Goal: Information Seeking & Learning: Understand process/instructions

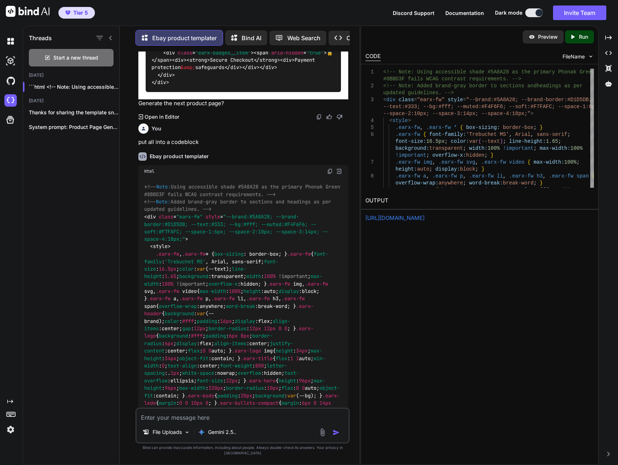
type textarea "s"
type textarea "x"
type textarea "sh"
type textarea "x"
type textarea "sho"
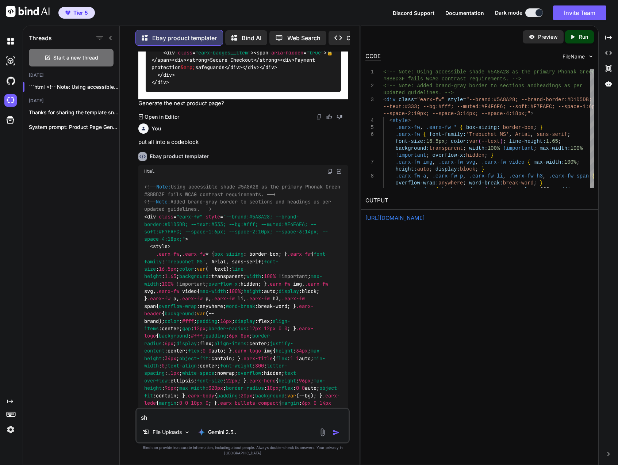
type textarea "x"
type textarea "show"
type textarea "x"
type textarea "show"
type textarea "x"
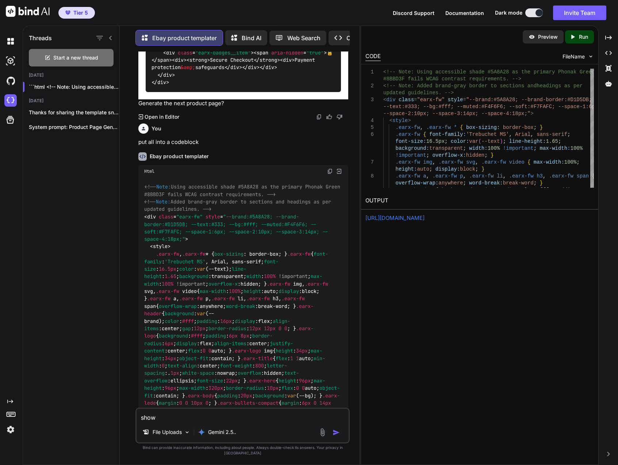
type textarea "show t"
type textarea "x"
type textarea "show th"
type textarea "x"
type textarea "show the"
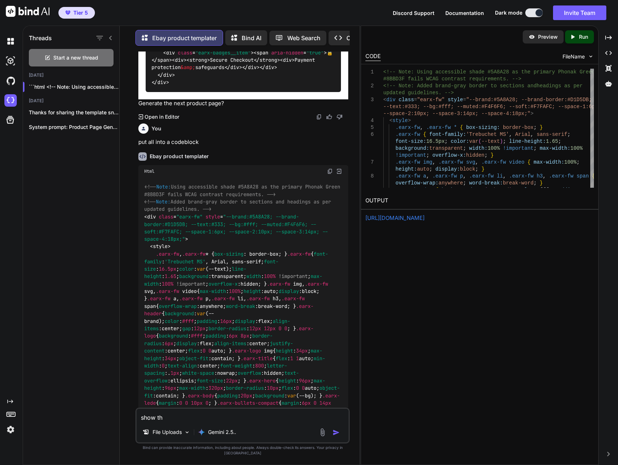
type textarea "x"
type textarea "show the"
type textarea "x"
type textarea "show the f"
type textarea "x"
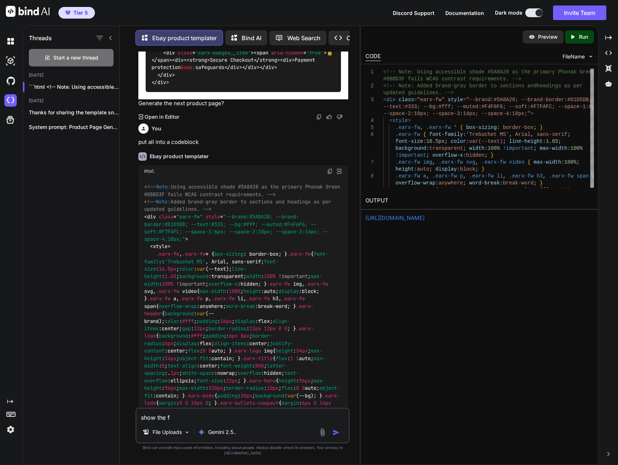
type textarea "show the"
type textarea "x"
type textarea "show the c"
type textarea "x"
type textarea "show the co"
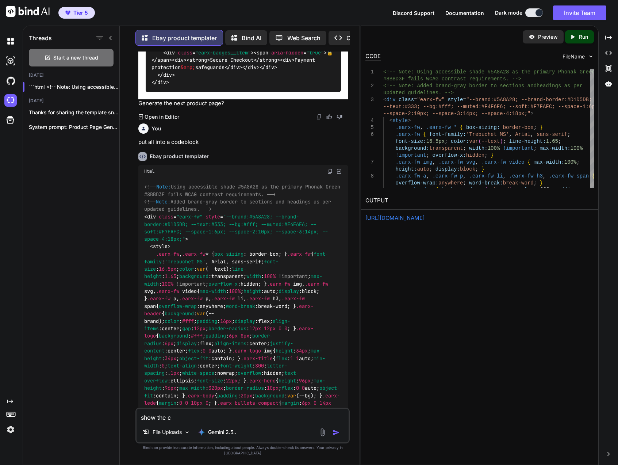
type textarea "x"
type textarea "show the cop"
type textarea "x"
type textarea "show the copy"
type textarea "x"
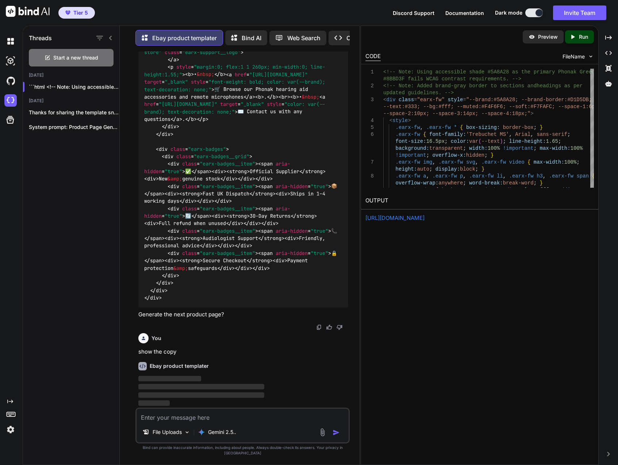
scroll to position [16065, 0]
click at [605, 57] on div "Created with Pixso." at bounding box center [608, 53] width 14 height 12
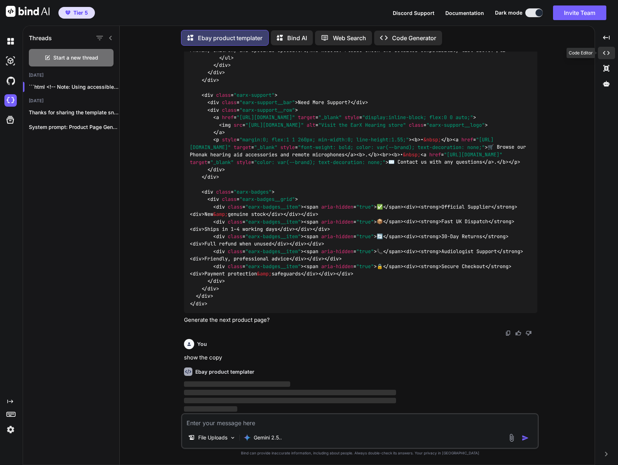
scroll to position [10723, 0]
click at [602, 51] on div "Created with Pixso." at bounding box center [606, 53] width 17 height 12
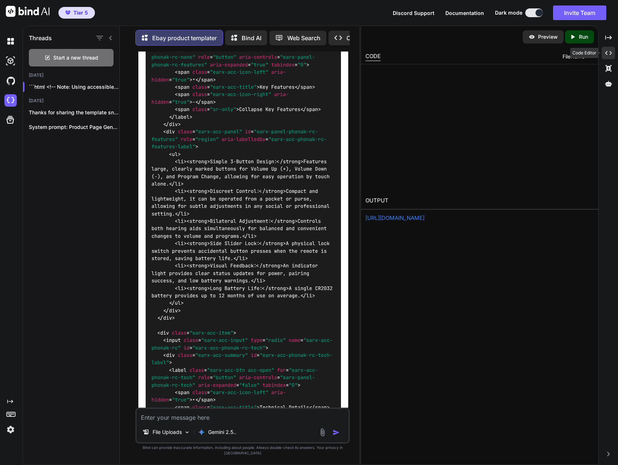
scroll to position [16065, 0]
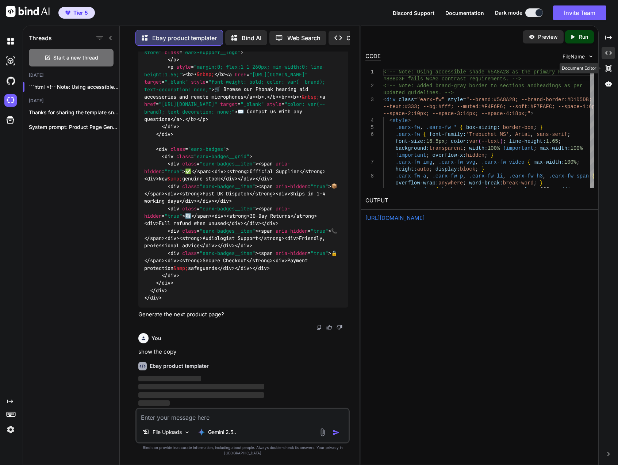
click at [608, 64] on div "Created with Pixso." at bounding box center [608, 68] width 14 height 12
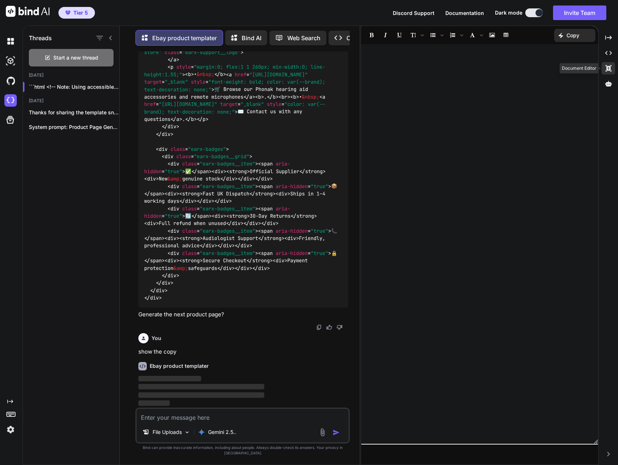
click at [610, 68] on icon at bounding box center [608, 68] width 6 height 7
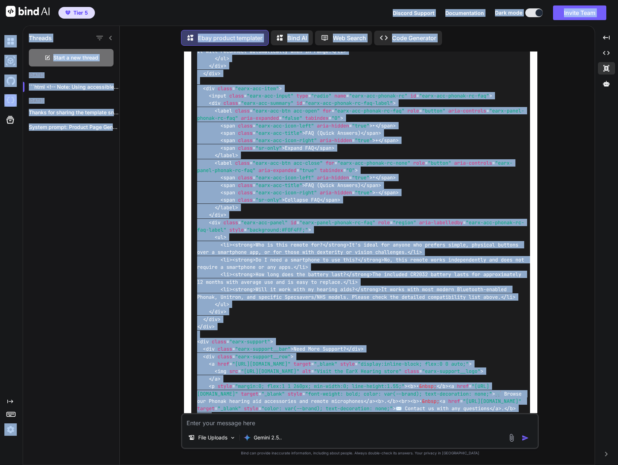
drag, startPoint x: 300, startPoint y: 299, endPoint x: 258, endPoint y: 281, distance: 46.3
click at [258, 281] on div "You the one before was better but use the accessibility information integrated …" at bounding box center [360, 231] width 356 height 361
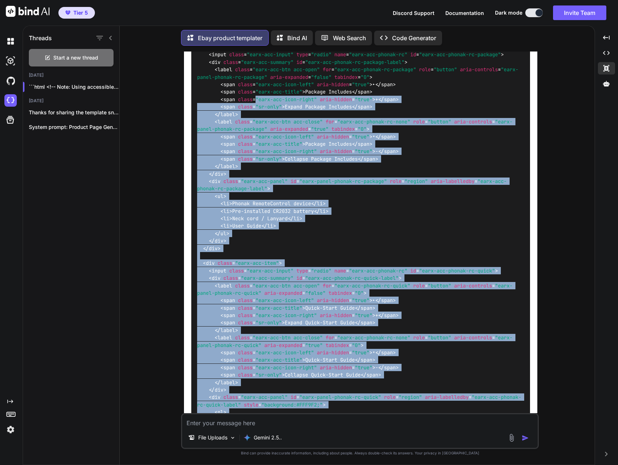
click at [258, 103] on span ""earx-acc-icon-right"" at bounding box center [285, 99] width 61 height 7
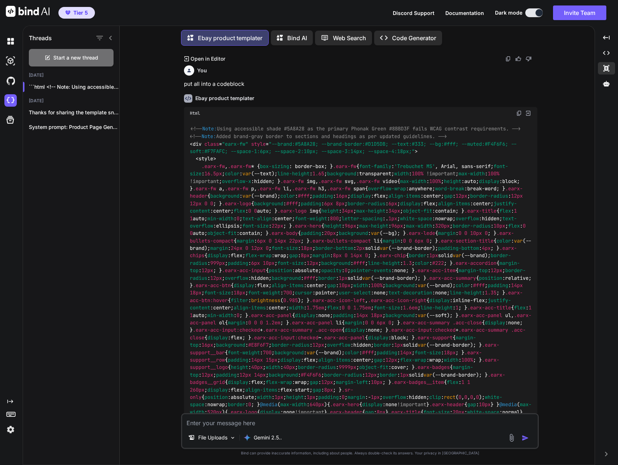
scroll to position [8351, 0]
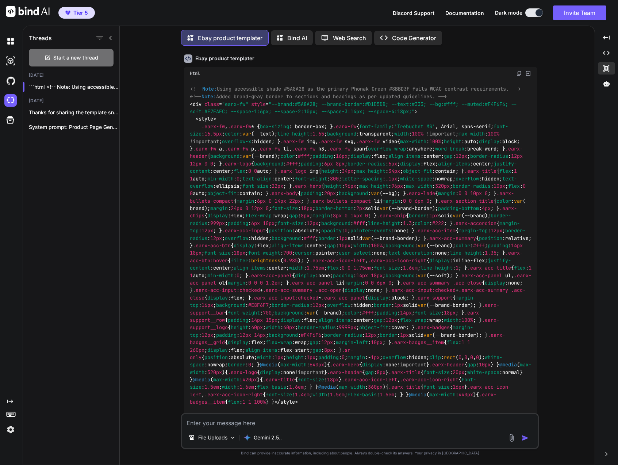
click at [516, 76] on img at bounding box center [519, 73] width 6 height 6
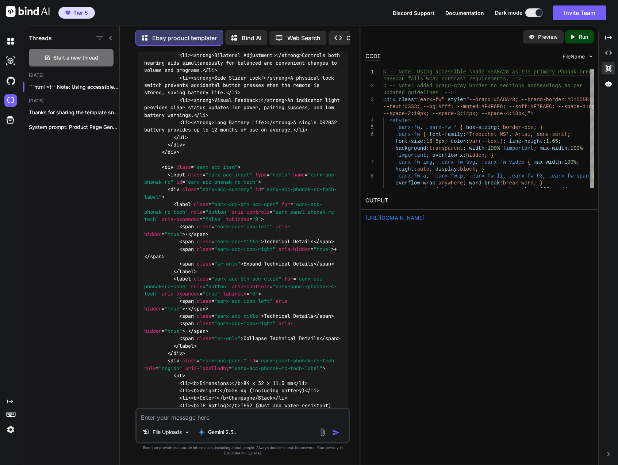
scroll to position [17282, 0]
